Goal: Transaction & Acquisition: Purchase product/service

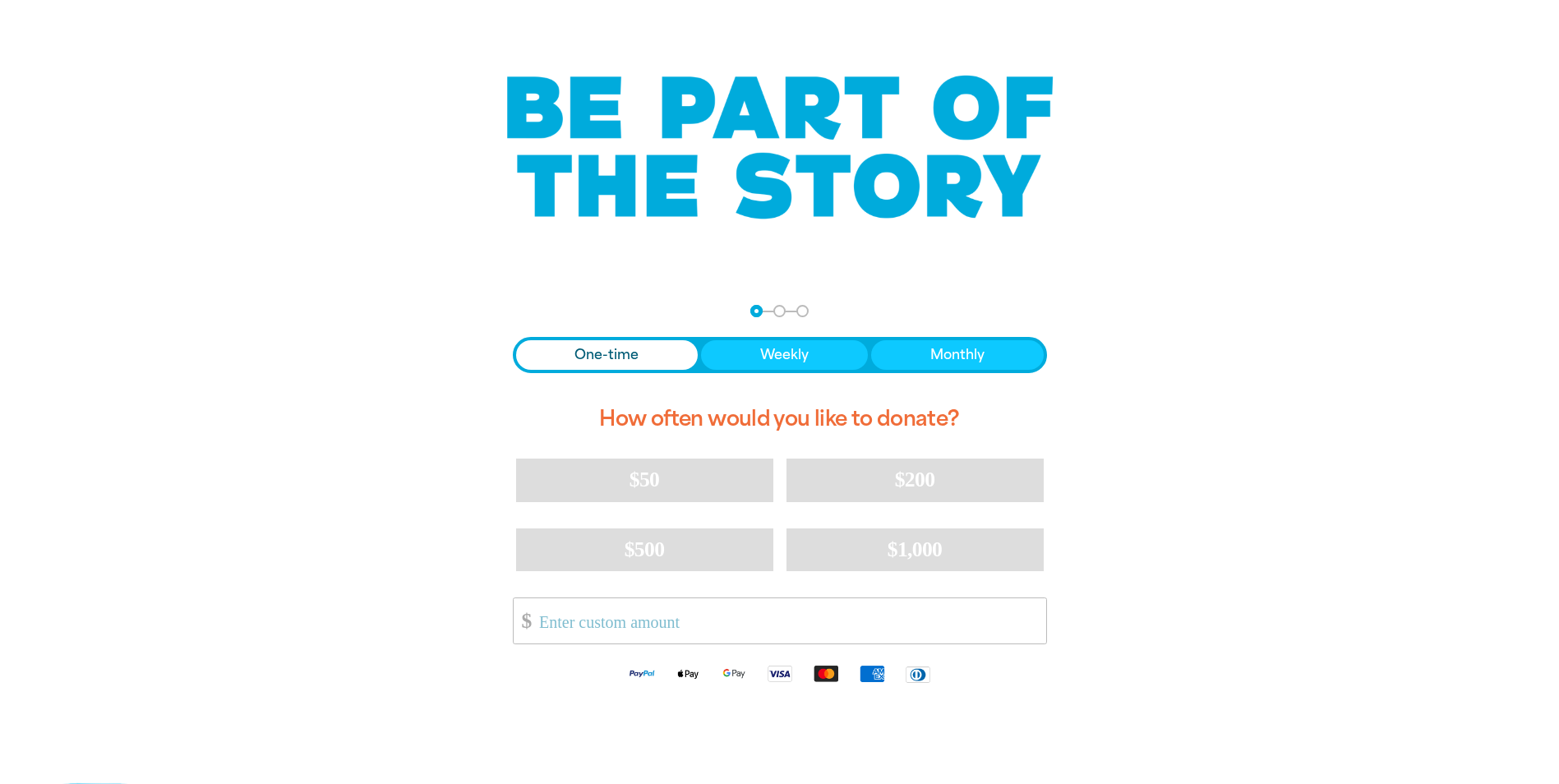
scroll to position [164, 0]
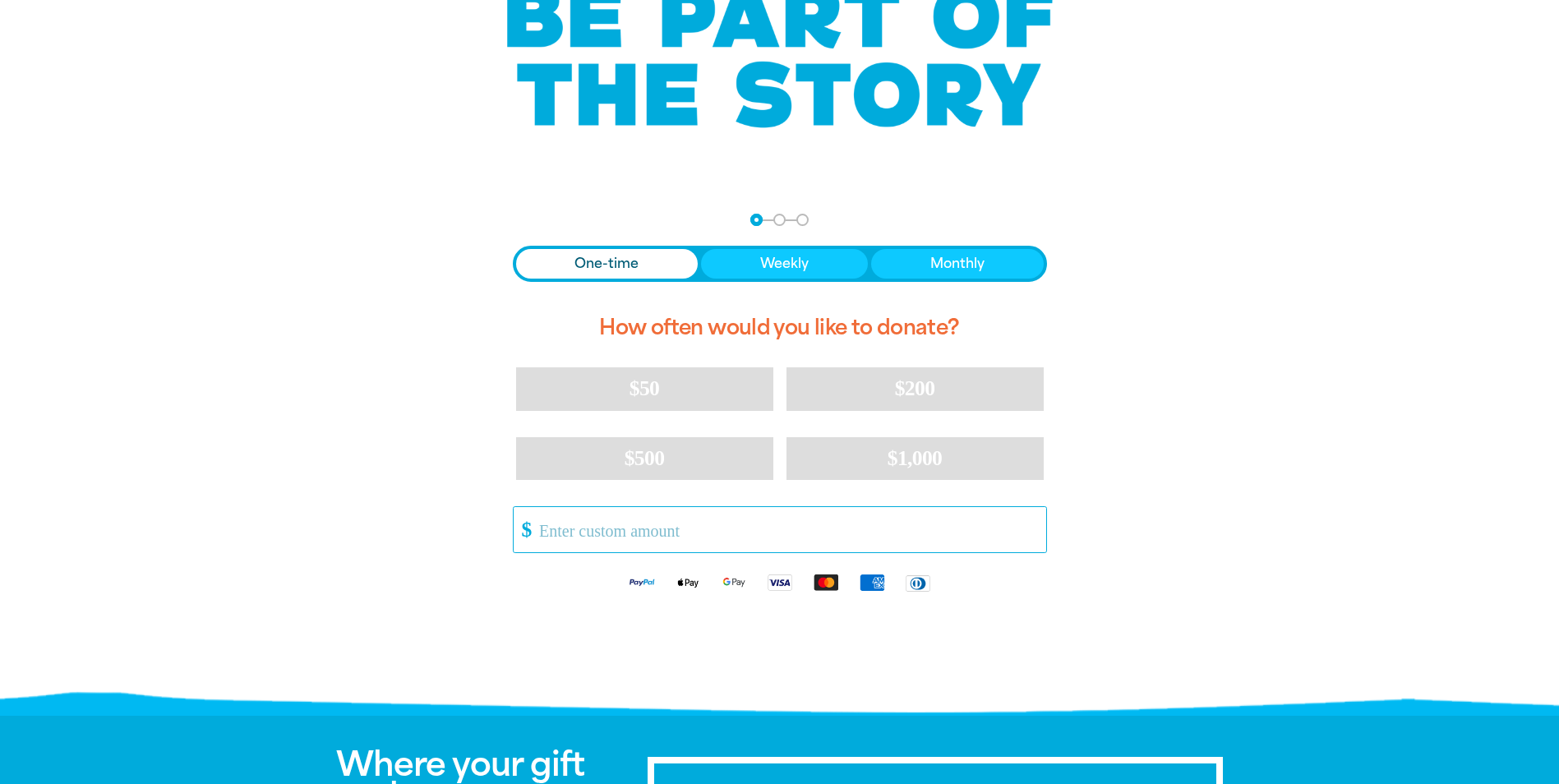
click at [608, 541] on input "Other Amount" at bounding box center [786, 529] width 518 height 45
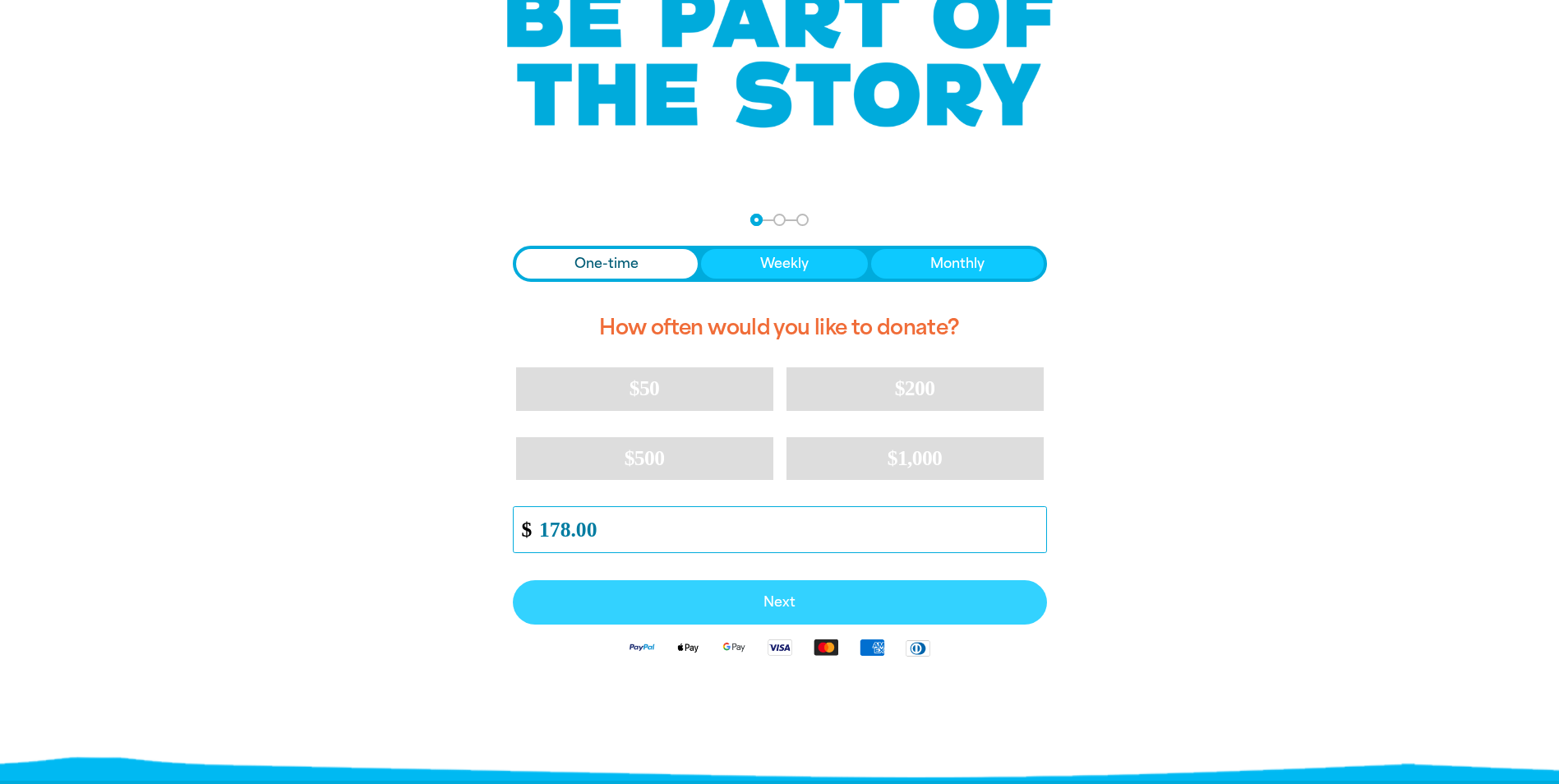
type input "178.00"
click at [747, 602] on span "Next" at bounding box center [780, 603] width 498 height 14
select select "AU"
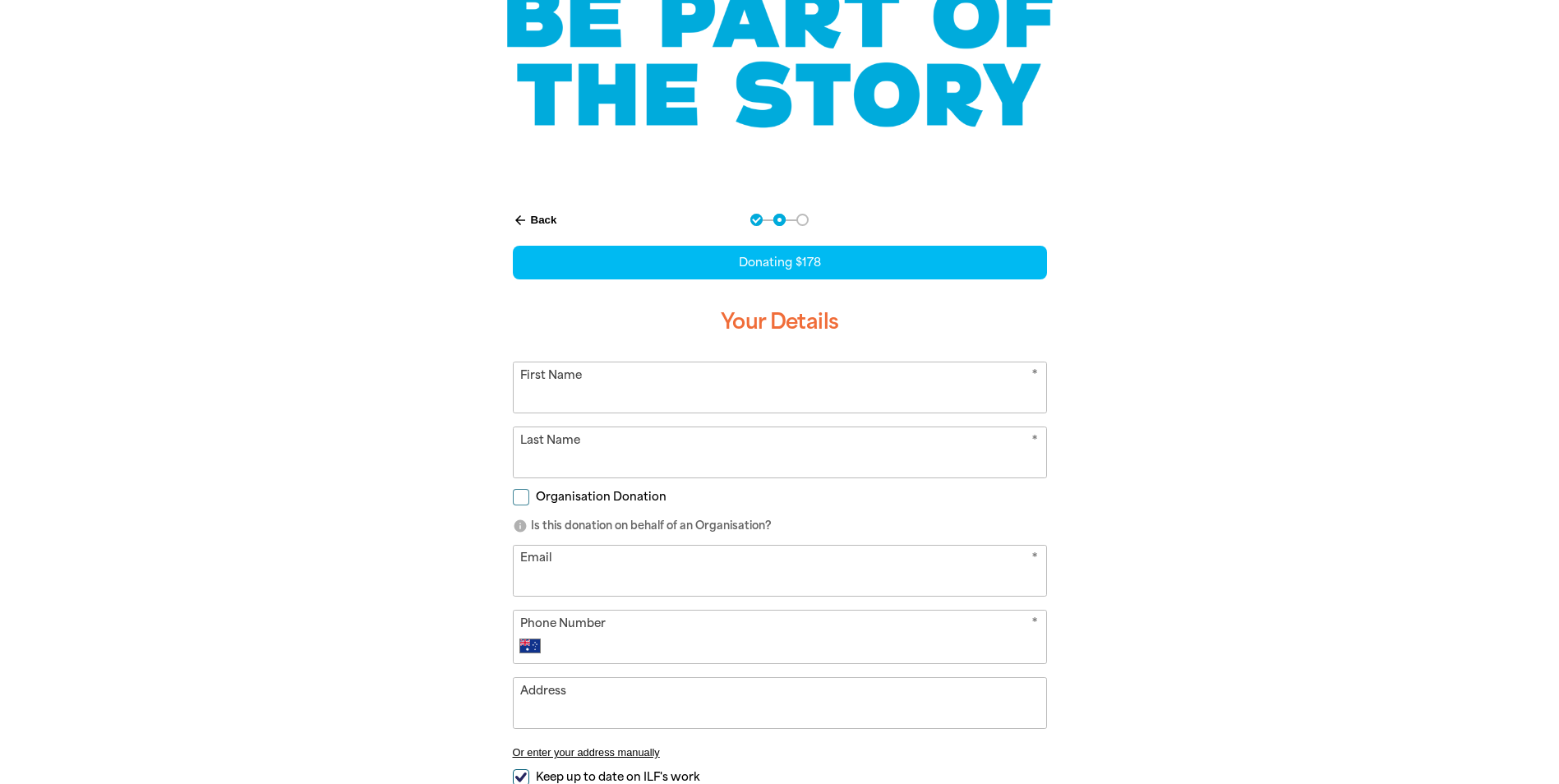
click at [541, 384] on input "First Name" at bounding box center [780, 388] width 533 height 50
type input "l"
type input "[PERSON_NAME]"
click at [527, 470] on input "Last Name" at bounding box center [780, 452] width 533 height 50
type input "Rankine"
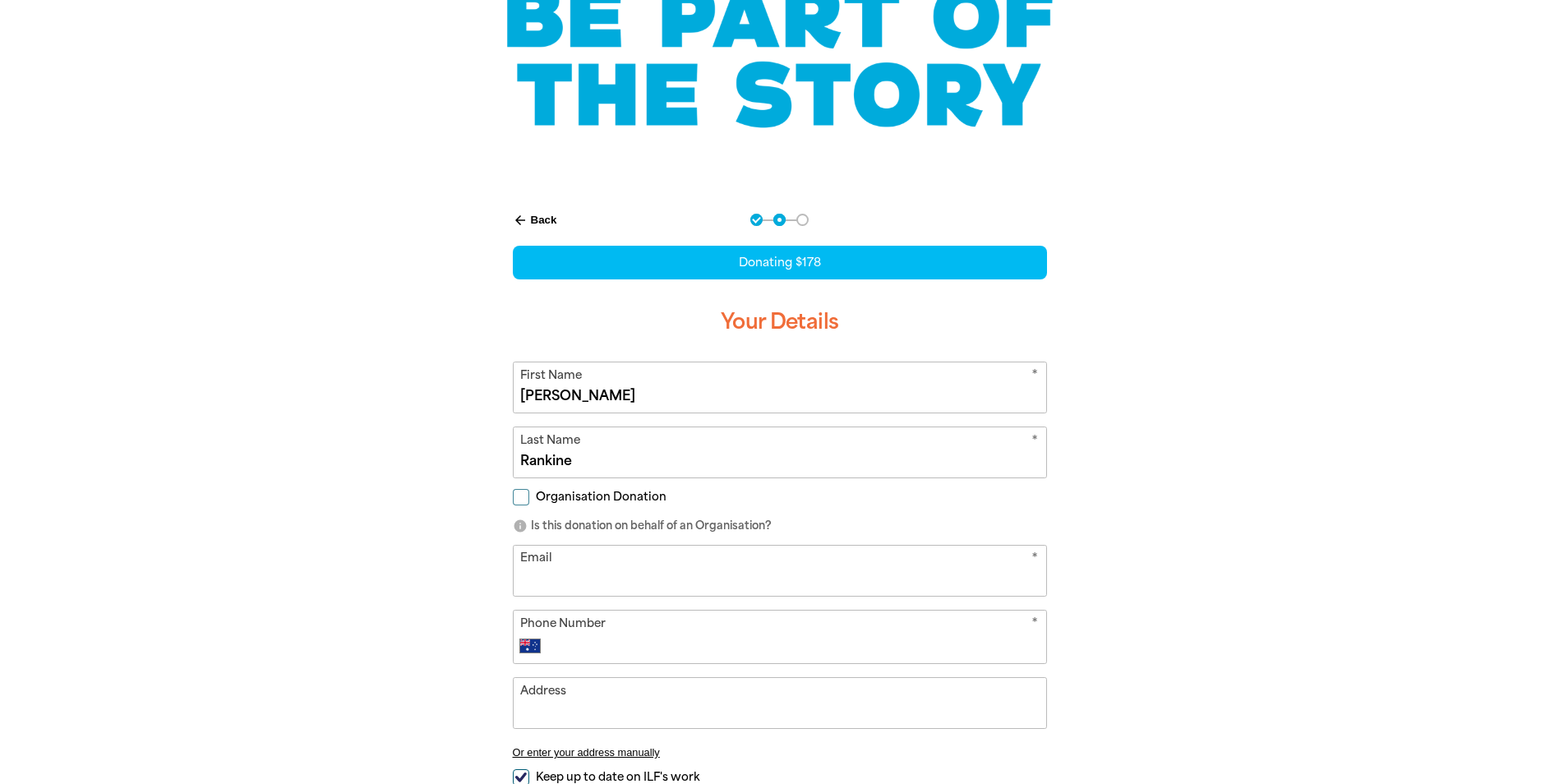
click at [520, 500] on input "Organisation Donation" at bounding box center [521, 497] width 16 height 16
checkbox input "true"
select select "AU"
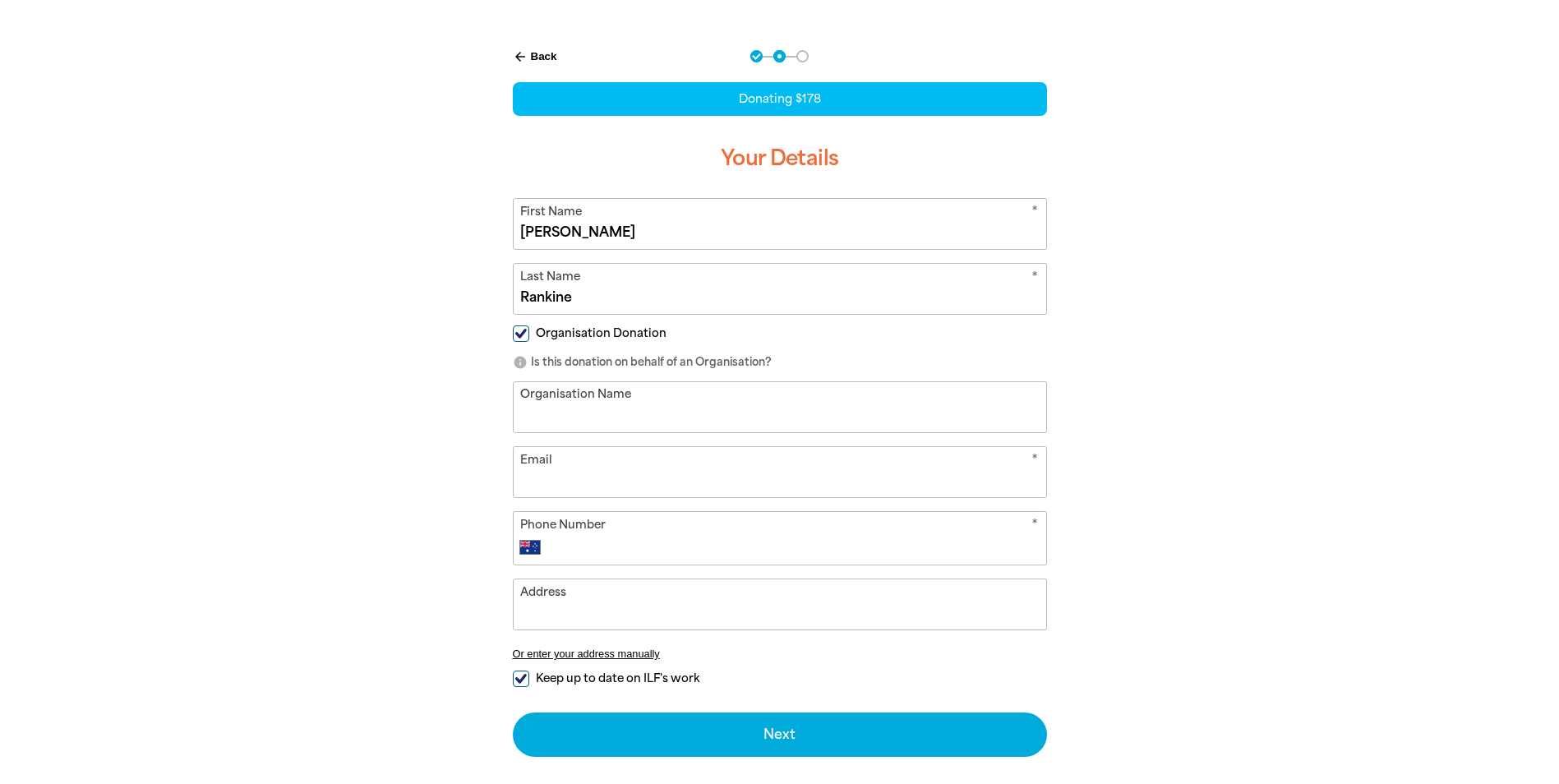
scroll to position [329, 0]
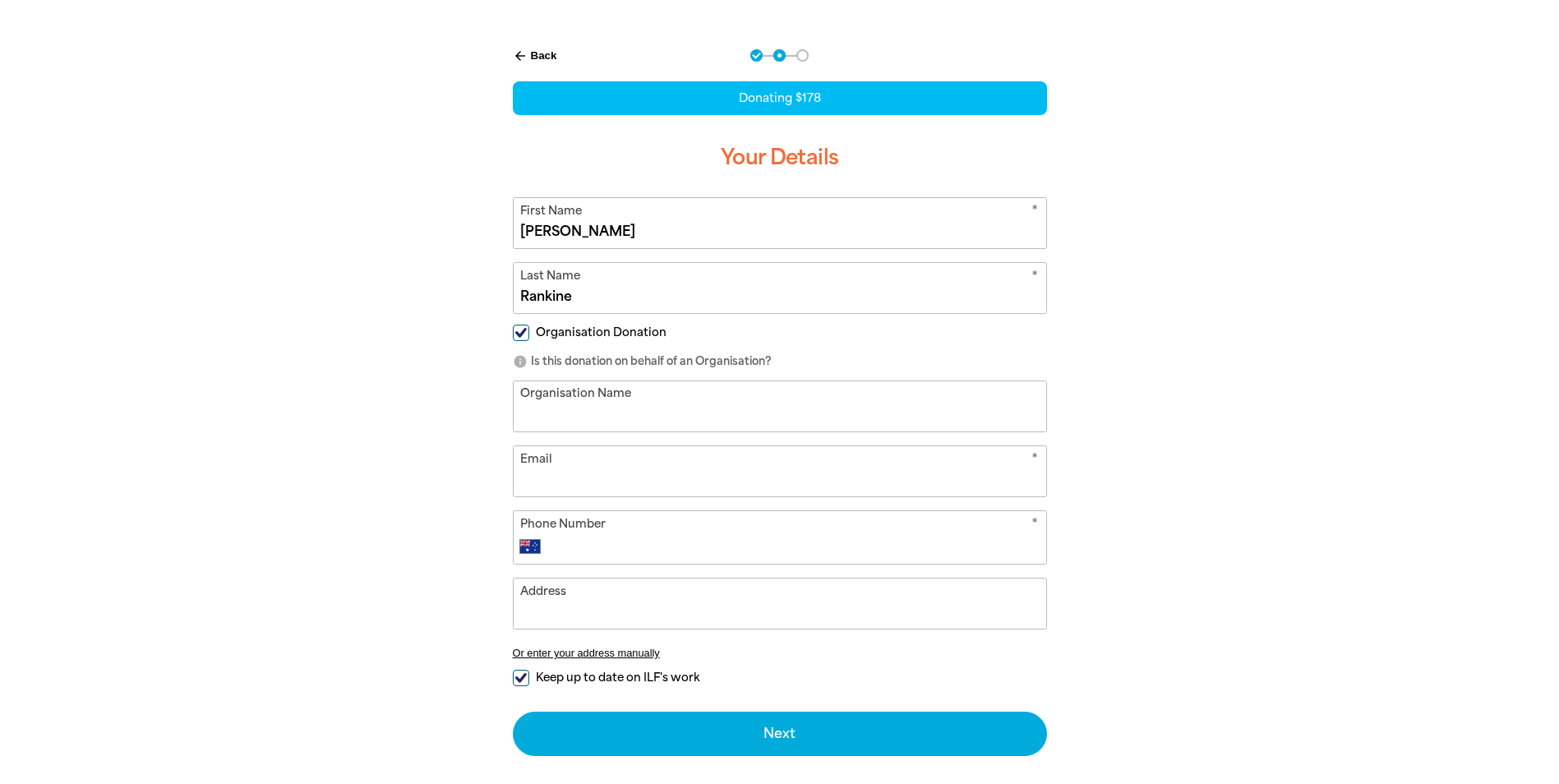
click at [542, 427] on input "Organisation Name" at bounding box center [780, 406] width 533 height 50
type input "[GEOGRAPHIC_DATA] Kaleen"
type input "[PERSON_NAME][EMAIL_ADDRESS][DOMAIN_NAME]"
type input "[PHONE_NUMBER]"
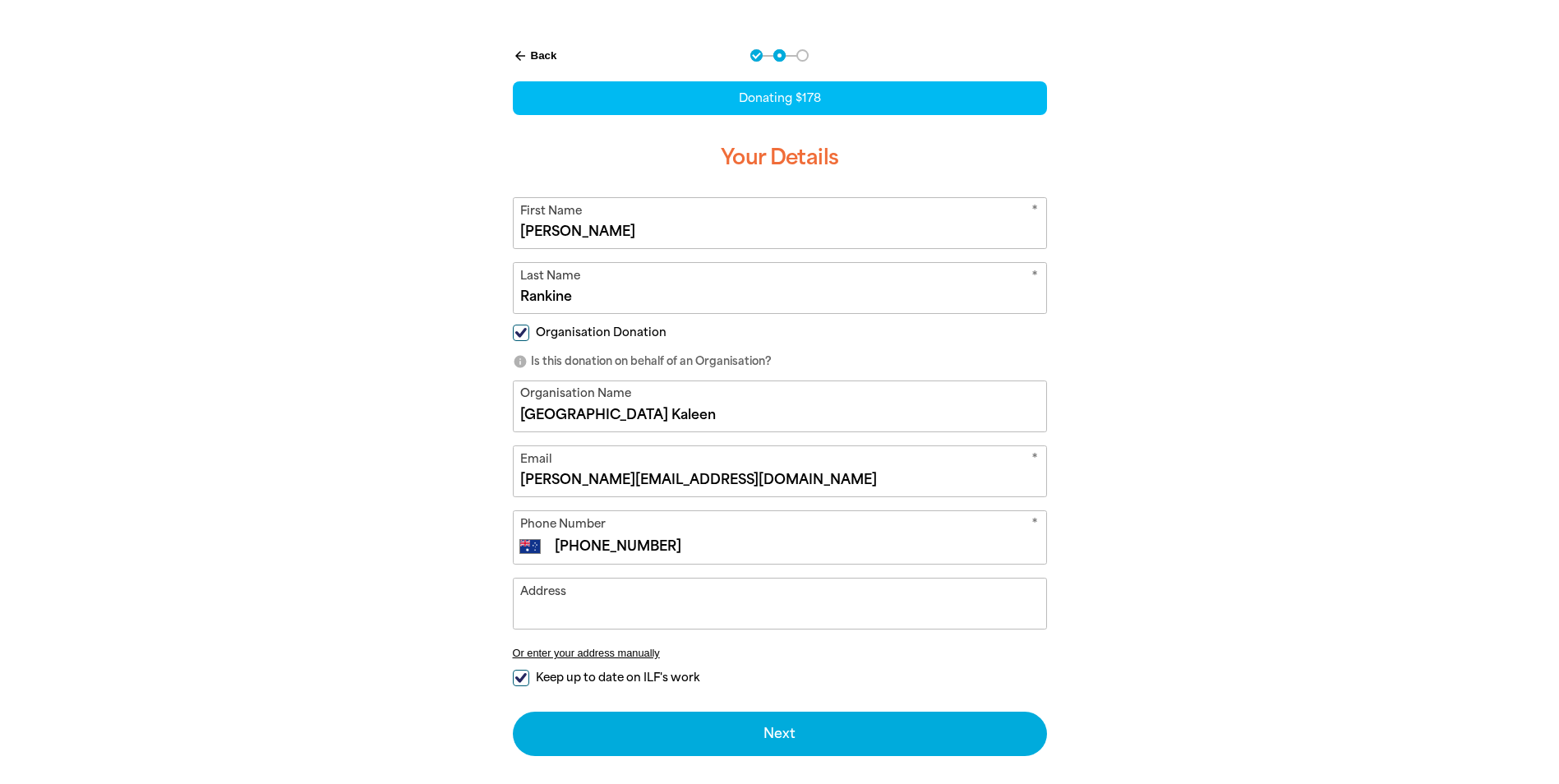
scroll to position [411, 0]
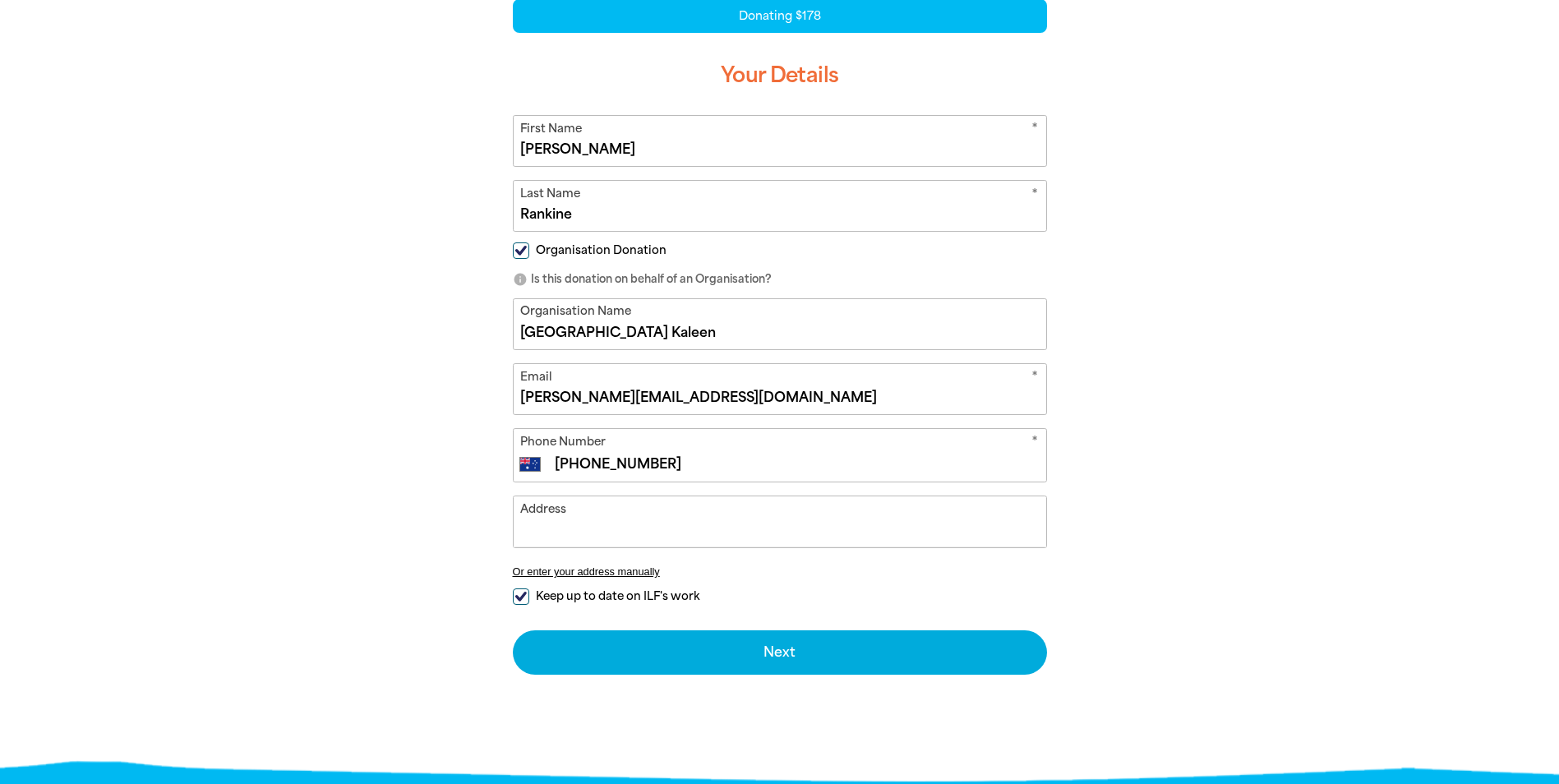
click at [545, 512] on input "Address" at bounding box center [780, 522] width 533 height 50
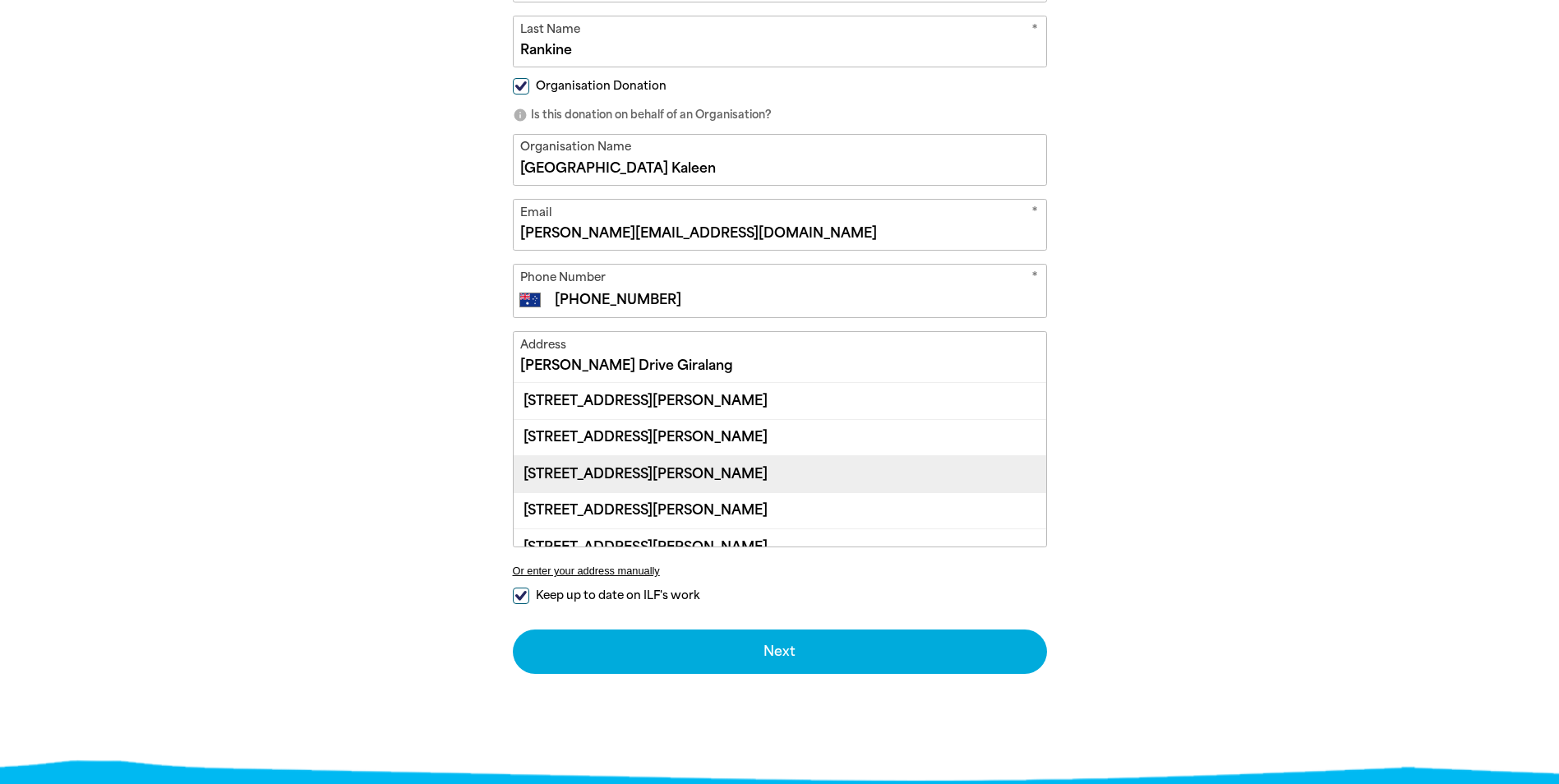
scroll to position [19, 0]
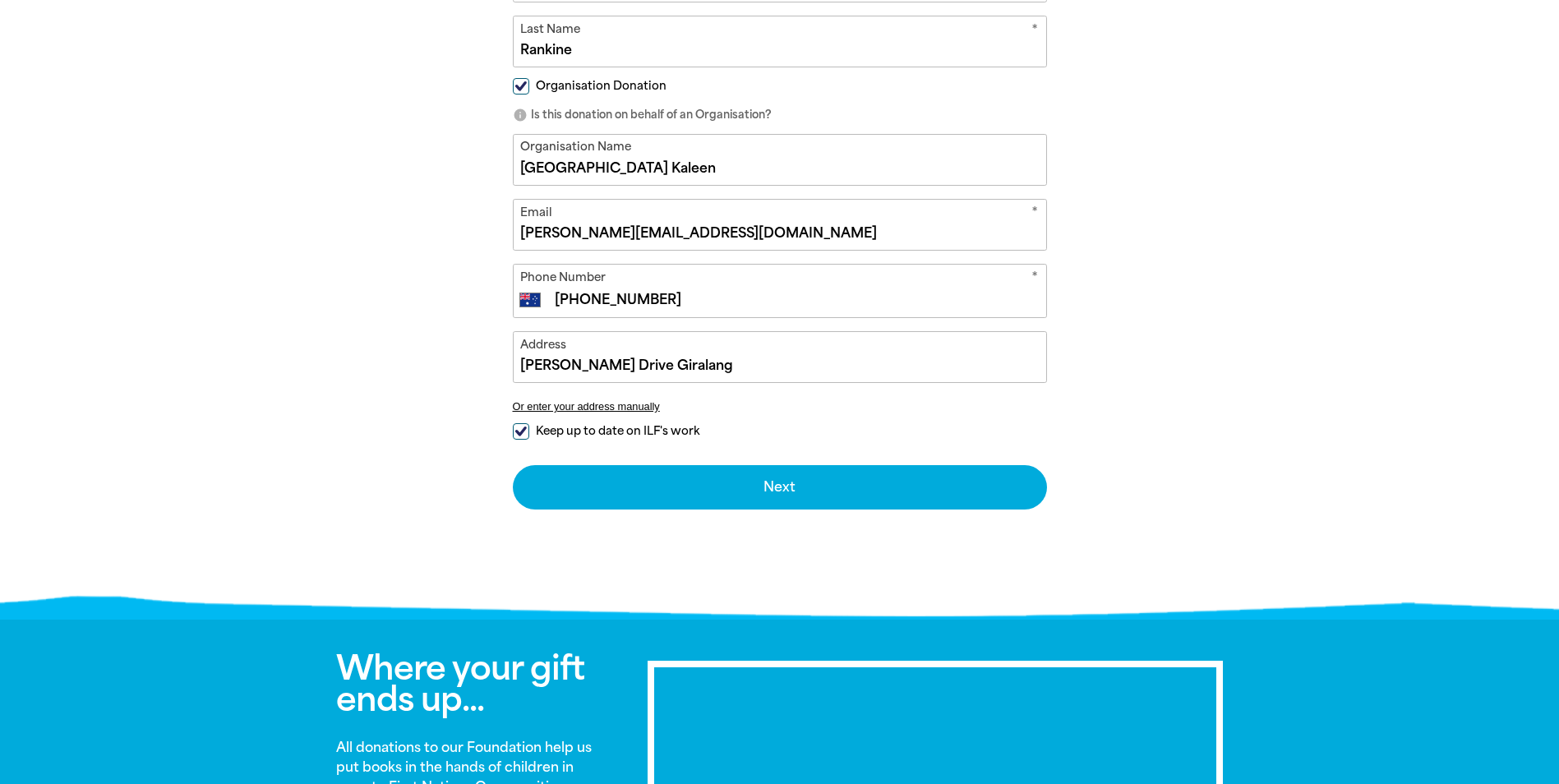
click at [523, 358] on input "[PERSON_NAME] Drive Giralang" at bounding box center [780, 357] width 533 height 50
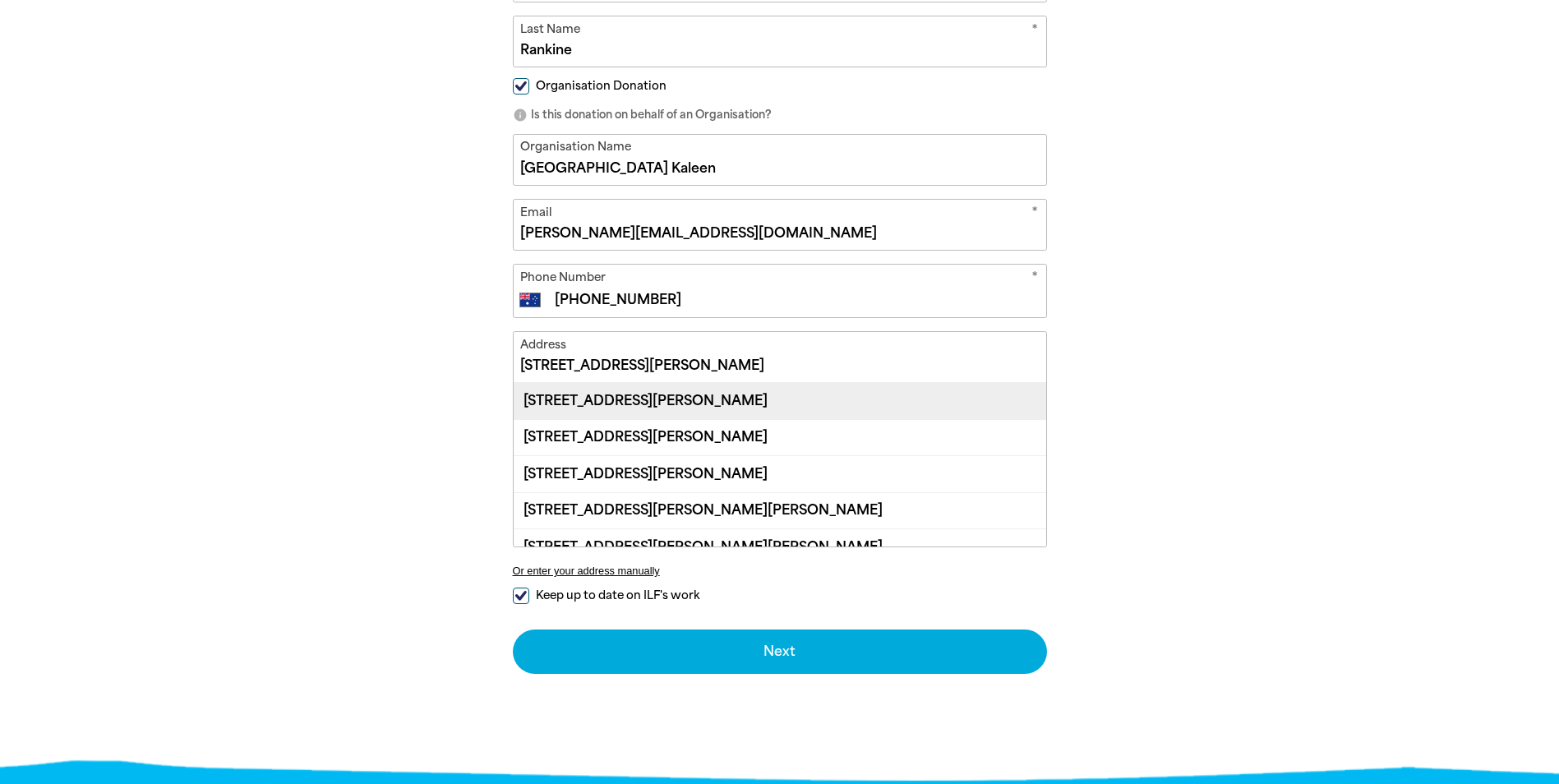
click at [580, 404] on div "[STREET_ADDRESS][PERSON_NAME]" at bounding box center [780, 400] width 533 height 36
type input "[STREET_ADDRESS][PERSON_NAME]"
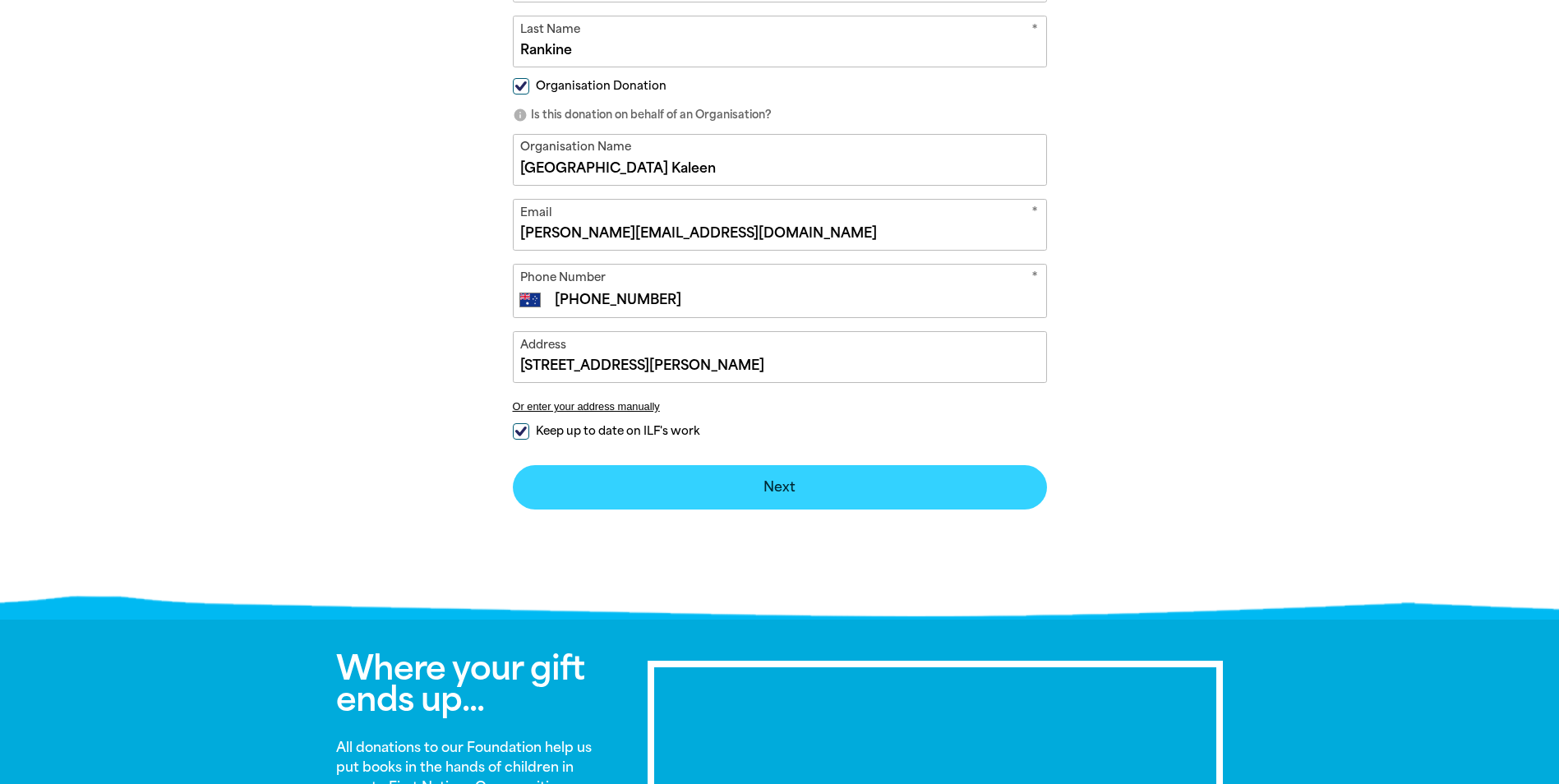
click at [755, 481] on button "Next chevron_right" at bounding box center [780, 487] width 534 height 44
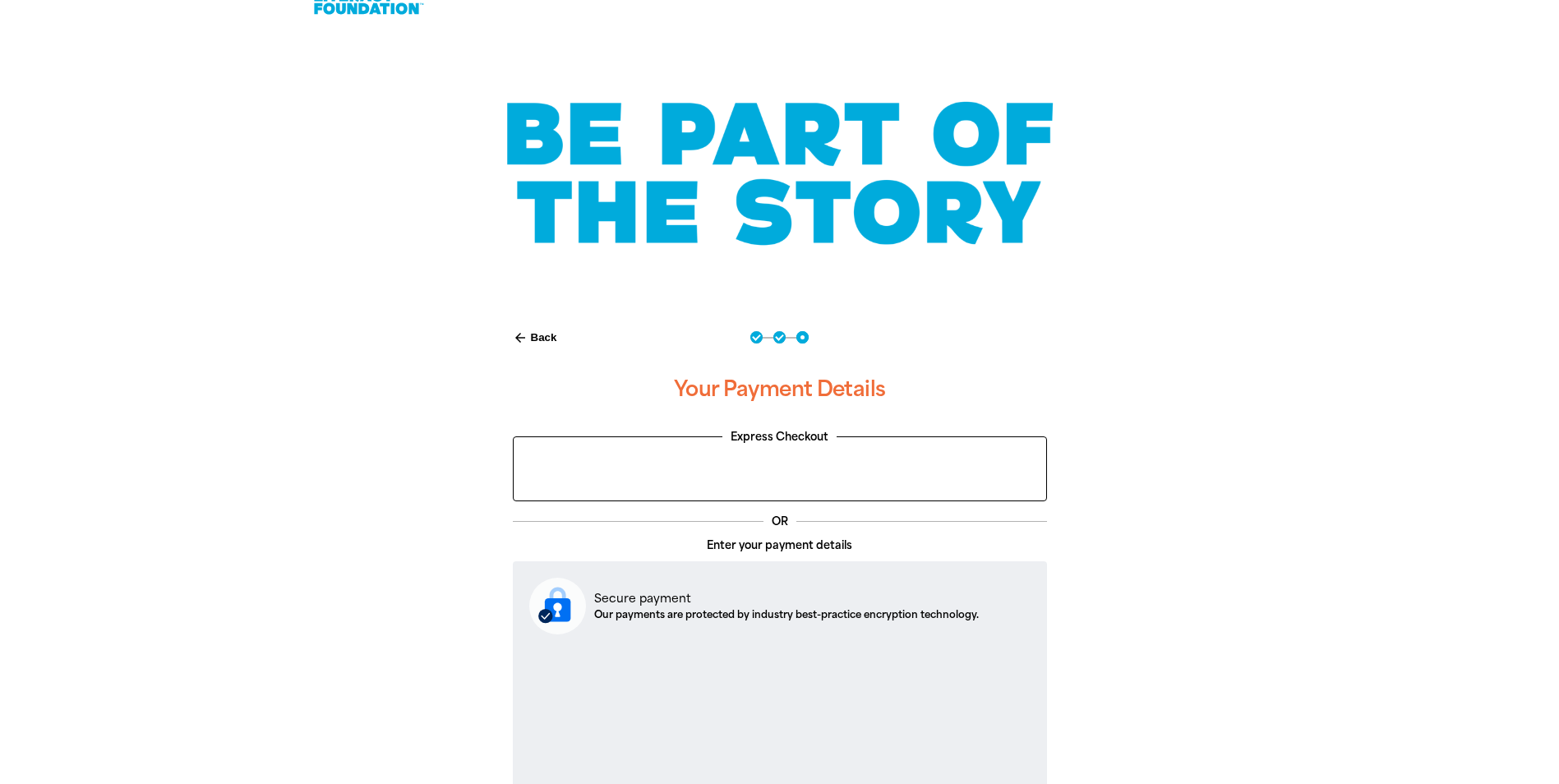
scroll to position [0, 0]
